Goal: Information Seeking & Learning: Check status

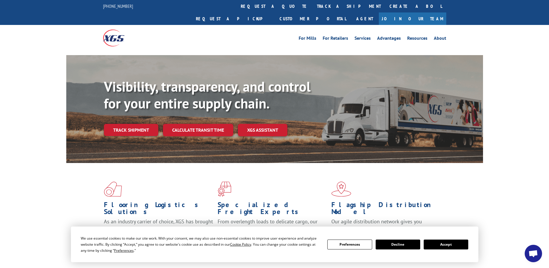
click at [149, 124] on link "Track shipment" at bounding box center [131, 130] width 54 height 12
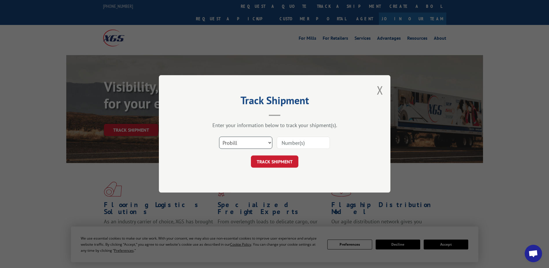
click at [248, 143] on select "Select category... Probill BOL PO" at bounding box center [245, 143] width 53 height 12
select select "bol"
click at [219, 137] on select "Select category... Probill BOL PO" at bounding box center [245, 143] width 53 height 12
click at [287, 143] on input at bounding box center [303, 143] width 53 height 12
type input "CP-030866.A"
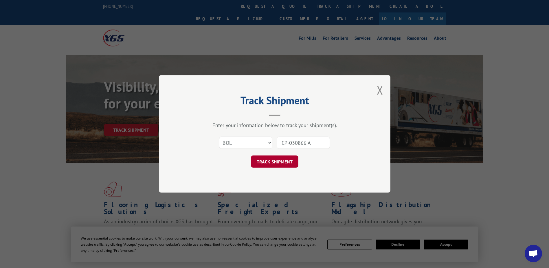
click at [276, 160] on button "TRACK SHIPMENT" at bounding box center [274, 161] width 47 height 12
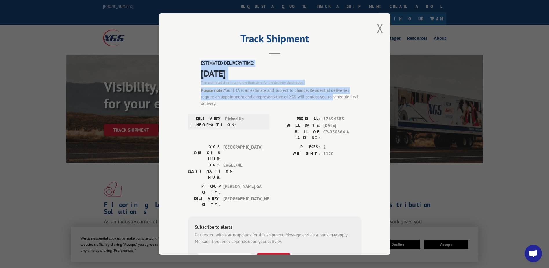
drag, startPoint x: 186, startPoint y: 55, endPoint x: 329, endPoint y: 94, distance: 148.6
click at [329, 94] on div "Track Shipment ESTIMATED DELIVERY TIME: [DATE] The estimated time is using the …" at bounding box center [275, 133] width 232 height 241
click at [176, 65] on div "Track Shipment ESTIMATED DELIVERY TIME: [DATE] The estimated time is using the …" at bounding box center [275, 133] width 232 height 241
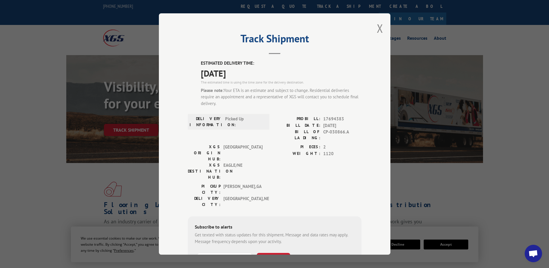
click at [382, 26] on div "Track Shipment ESTIMATED DELIVERY TIME: [DATE] The estimated time is using the …" at bounding box center [275, 133] width 232 height 241
